Goal: Information Seeking & Learning: Learn about a topic

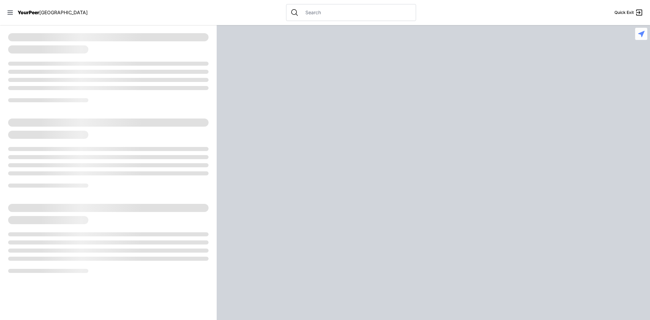
select select "recentlyUpdated"
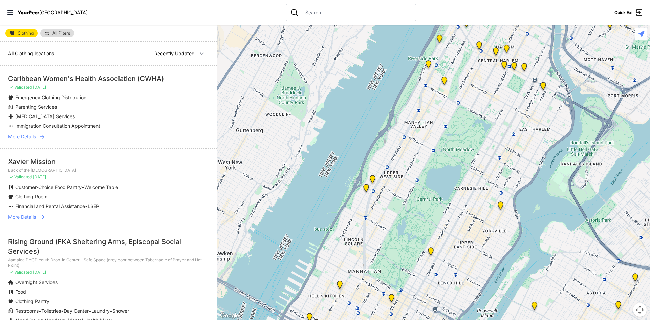
click at [32, 216] on span "More Details" at bounding box center [22, 217] width 28 height 7
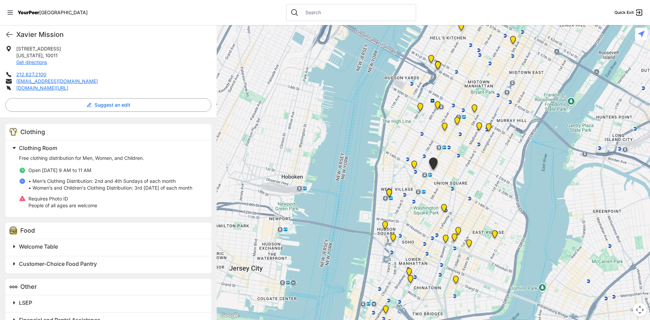
scroll to position [152, 0]
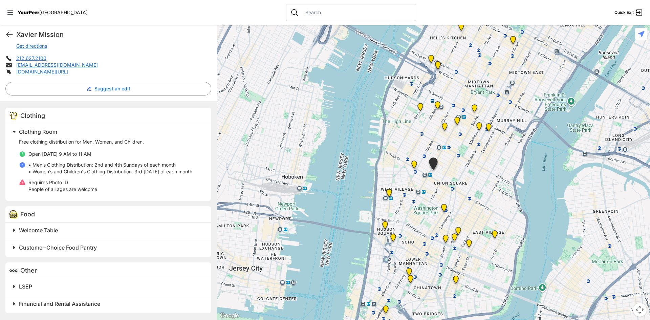
select select "recentlyUpdated"
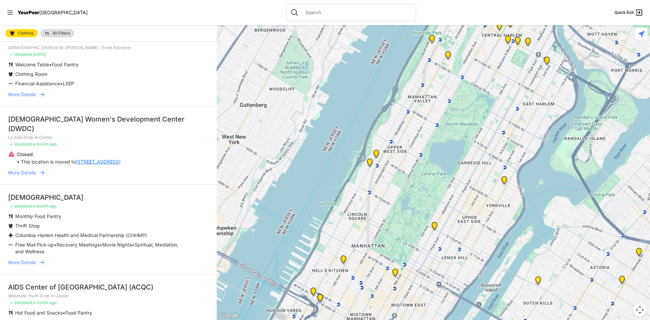
scroll to position [339, 0]
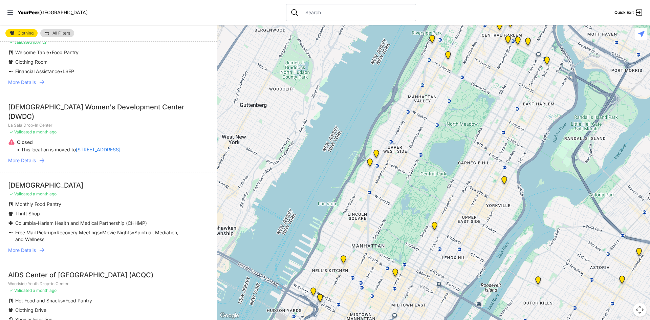
click at [38, 247] on link "More Details" at bounding box center [108, 250] width 200 height 7
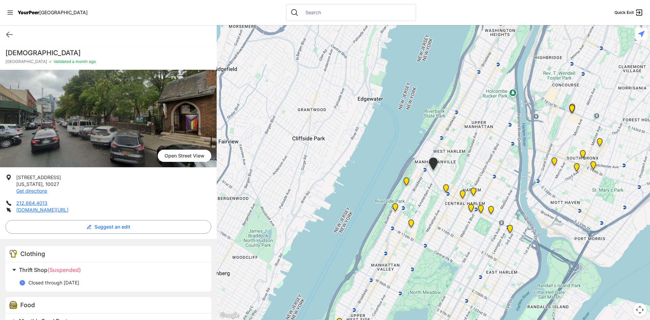
select select "recentlyUpdated"
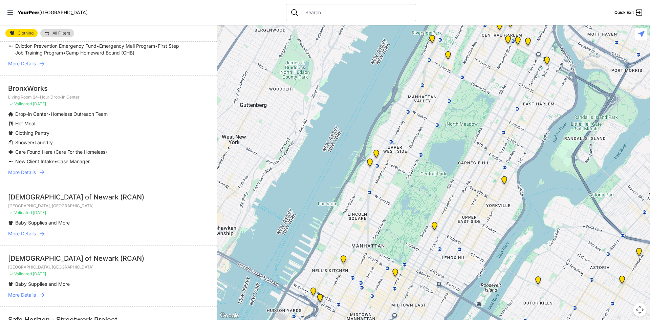
scroll to position [1355, 0]
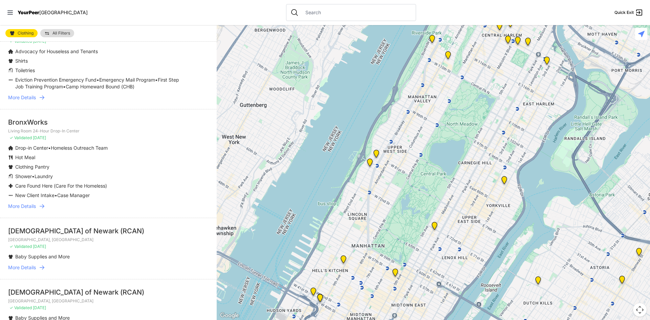
click at [43, 126] on div "BronxWorks" at bounding box center [108, 122] width 200 height 9
click at [32, 208] on span "More Details" at bounding box center [22, 206] width 28 height 7
